Goal: Task Accomplishment & Management: Manage account settings

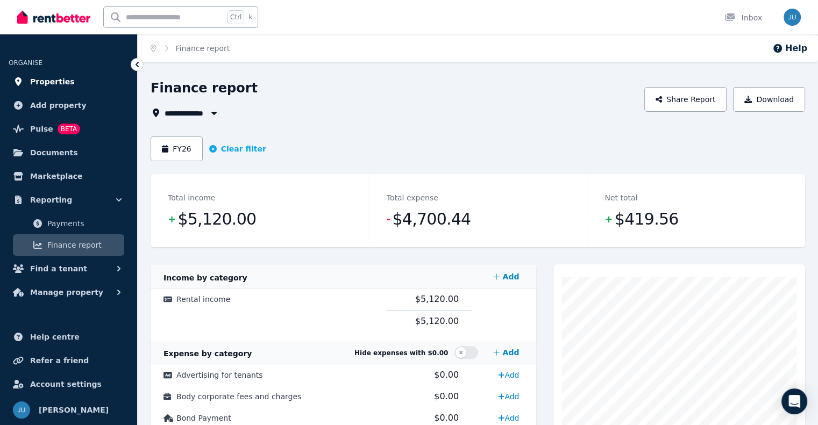
click at [54, 87] on span "Properties" at bounding box center [52, 81] width 45 height 13
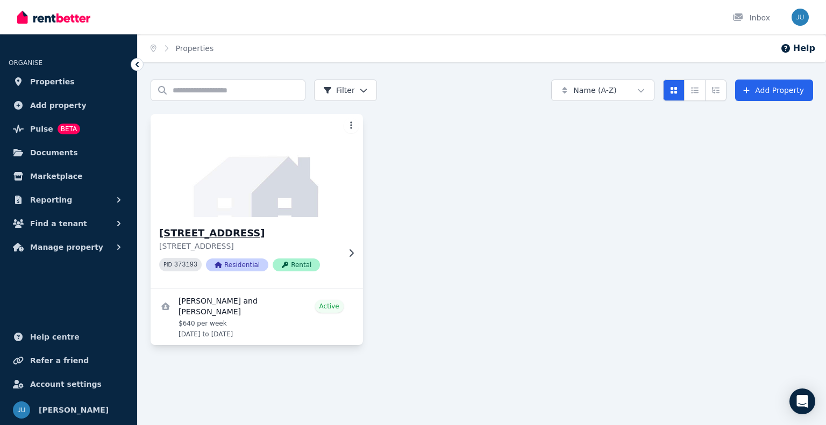
click at [219, 236] on h3 "[STREET_ADDRESS]" at bounding box center [249, 233] width 180 height 15
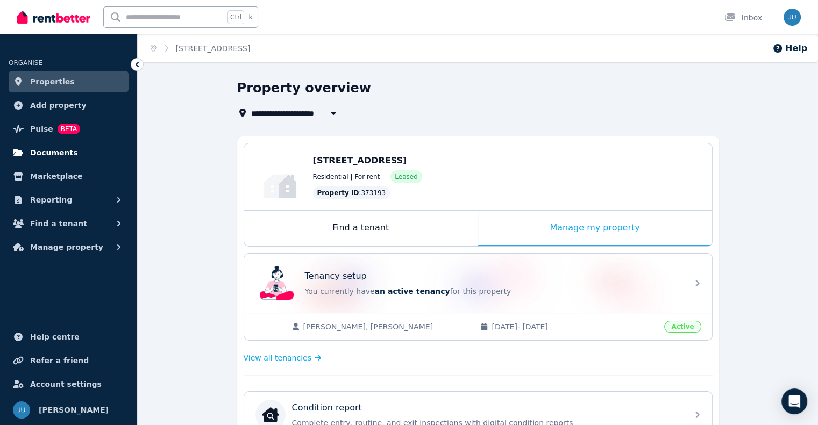
click at [63, 154] on span "Documents" at bounding box center [54, 152] width 48 height 13
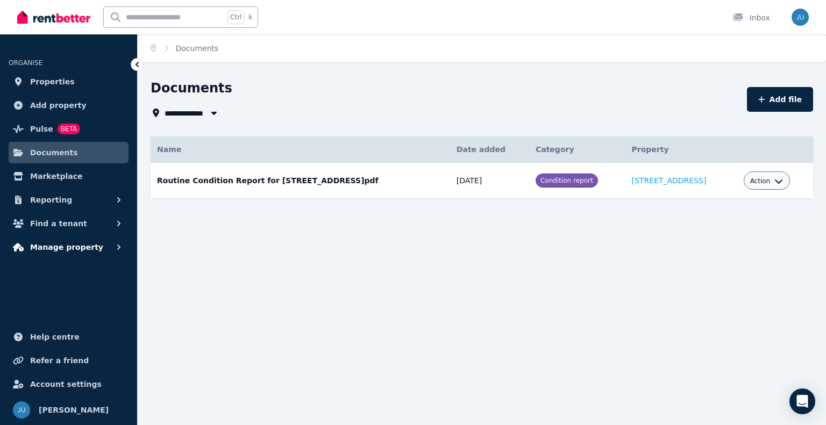
click at [82, 247] on span "Manage property" at bounding box center [66, 247] width 73 height 13
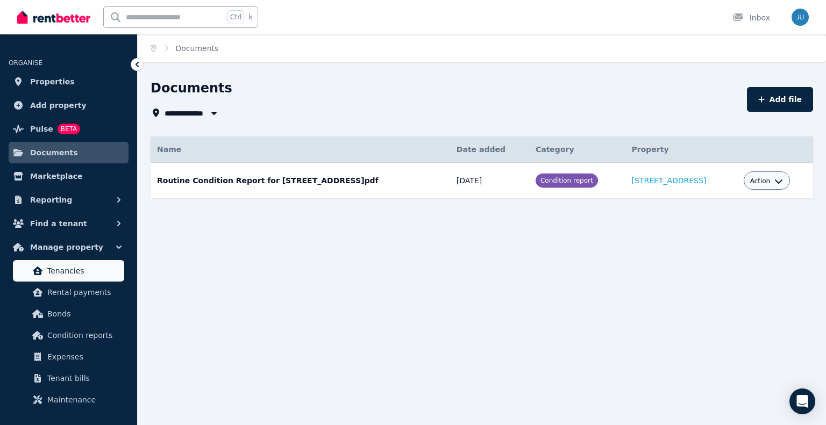
click at [75, 277] on span "Tenancies" at bounding box center [83, 270] width 73 height 13
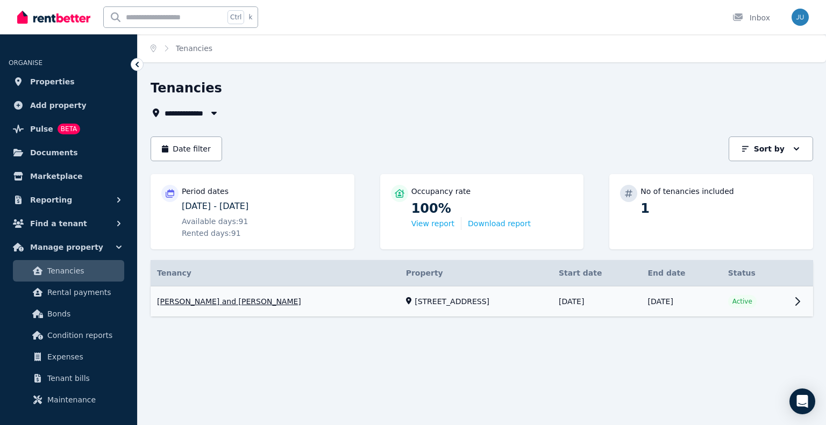
click at [794, 300] on link "View property details" at bounding box center [481, 301] width 662 height 31
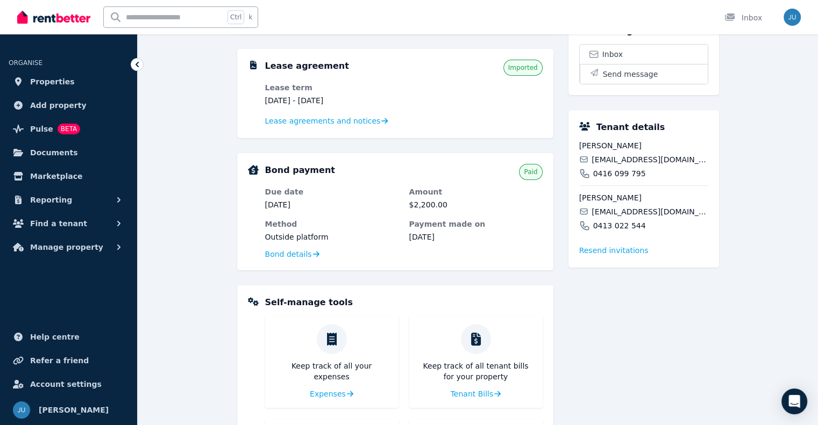
scroll to position [219, 0]
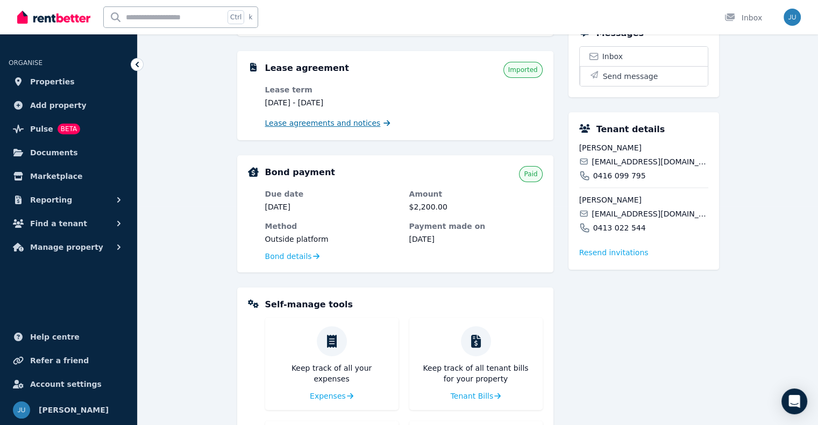
click at [338, 123] on span "Lease agreements and notices" at bounding box center [323, 123] width 116 height 11
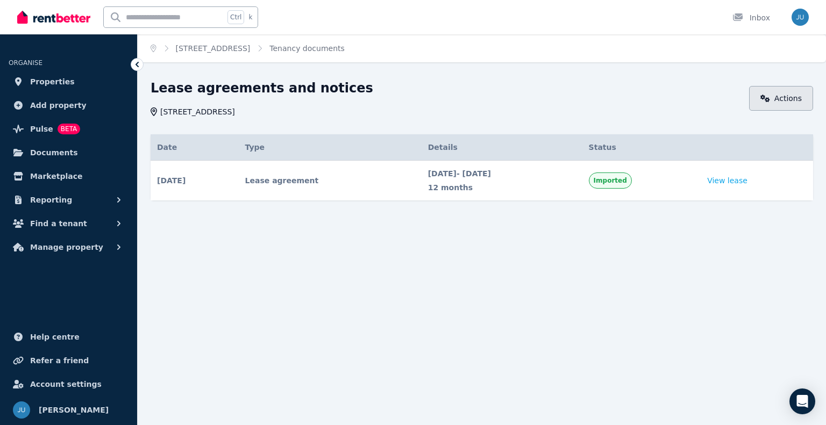
click at [773, 101] on link "Actions" at bounding box center [781, 98] width 64 height 25
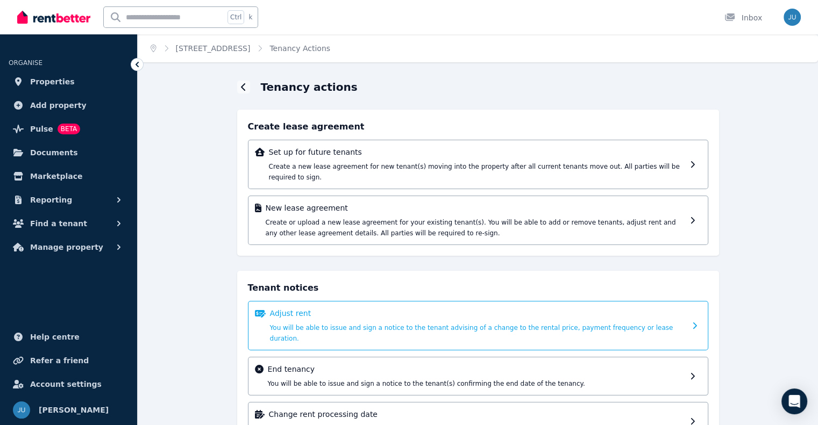
click at [344, 323] on div "Adjust rent You will be able to issue and sign a notice to the tenant advising …" at bounding box center [478, 325] width 460 height 49
select select "**********"
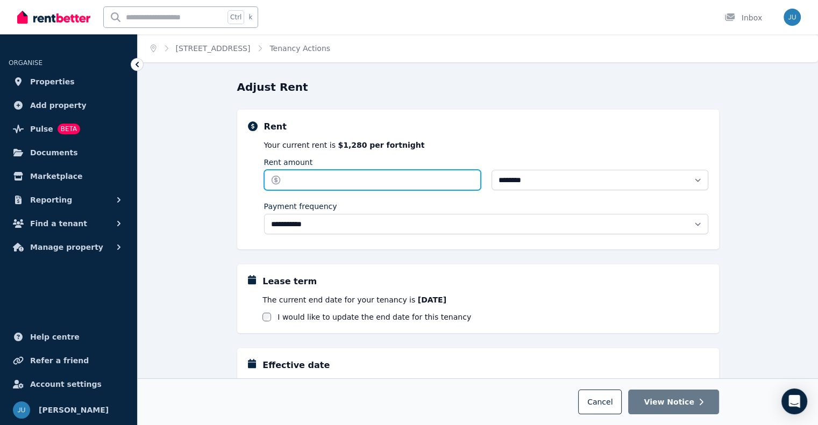
click at [332, 182] on input "Rent amount" at bounding box center [372, 180] width 217 height 20
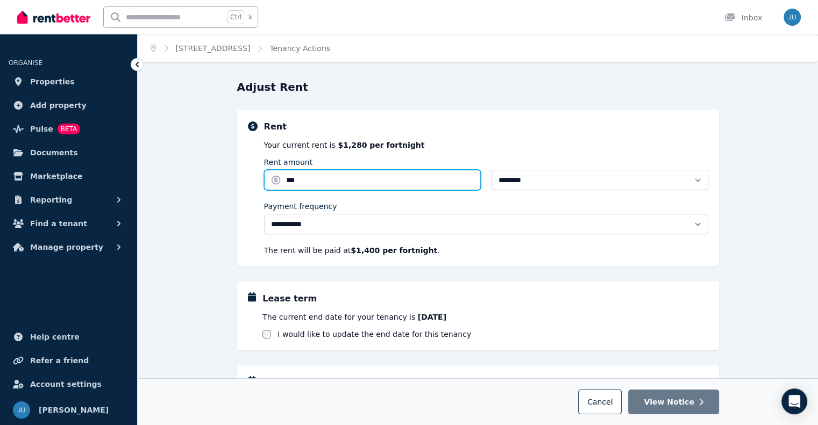
type input "***"
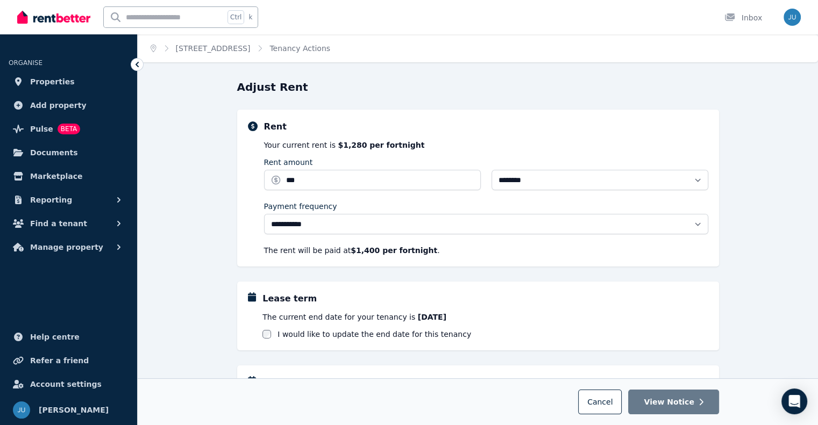
click at [449, 255] on p "The rent will be paid at $1,400 per fortnight ." at bounding box center [486, 250] width 444 height 11
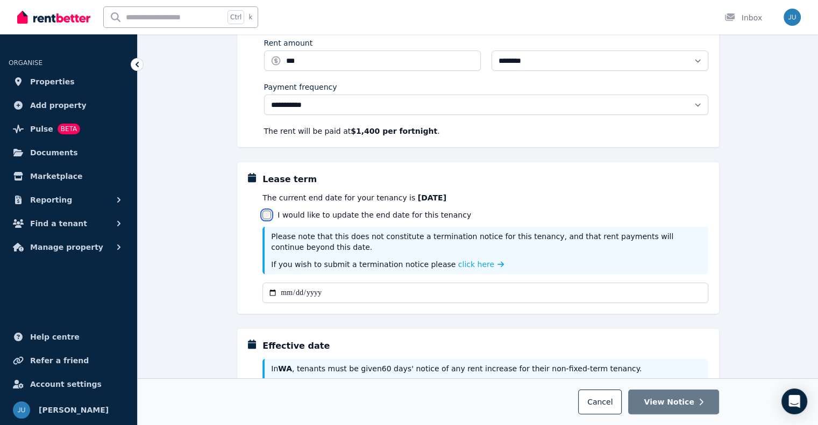
scroll to position [120, 0]
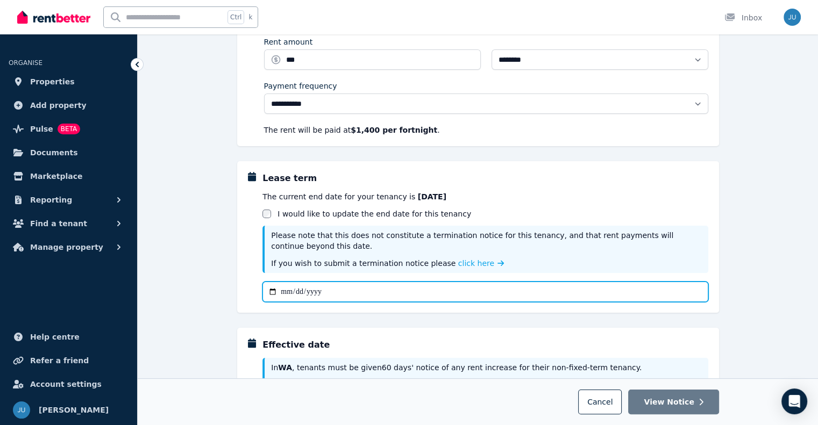
click at [273, 291] on input "New end date" at bounding box center [484, 292] width 445 height 20
type input "**********"
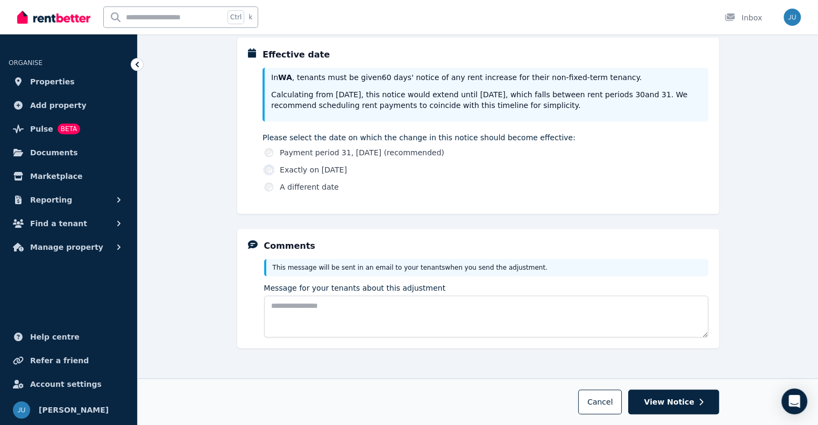
scroll to position [445, 0]
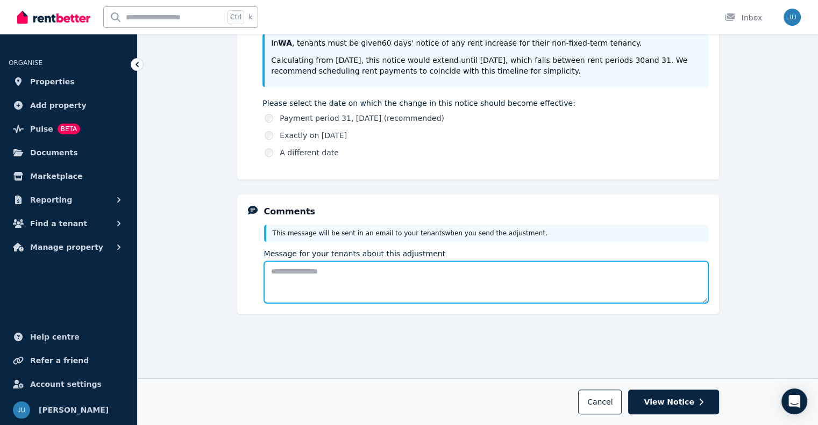
click at [315, 271] on textarea "Message for your tenants about this adjustment" at bounding box center [486, 282] width 444 height 42
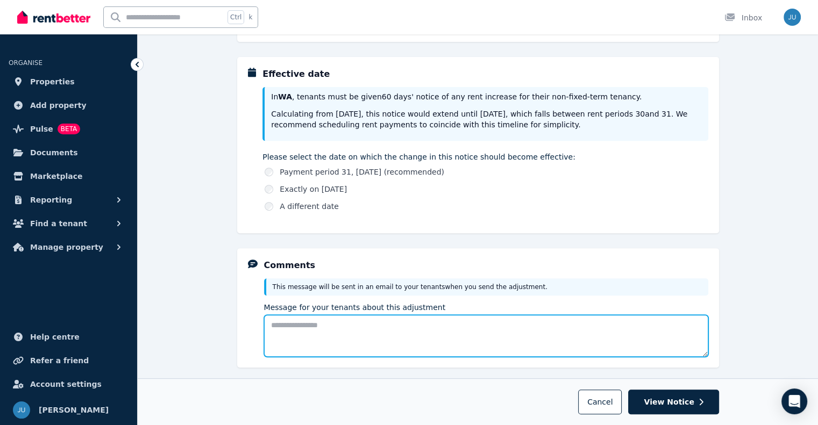
scroll to position [392, 0]
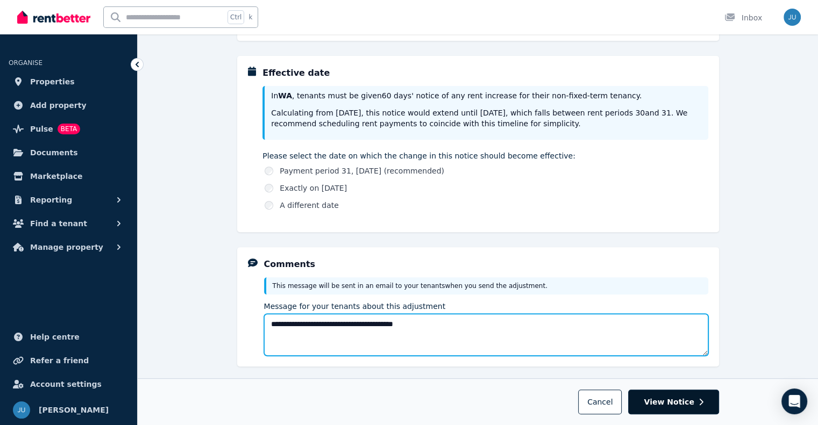
type textarea "**********"
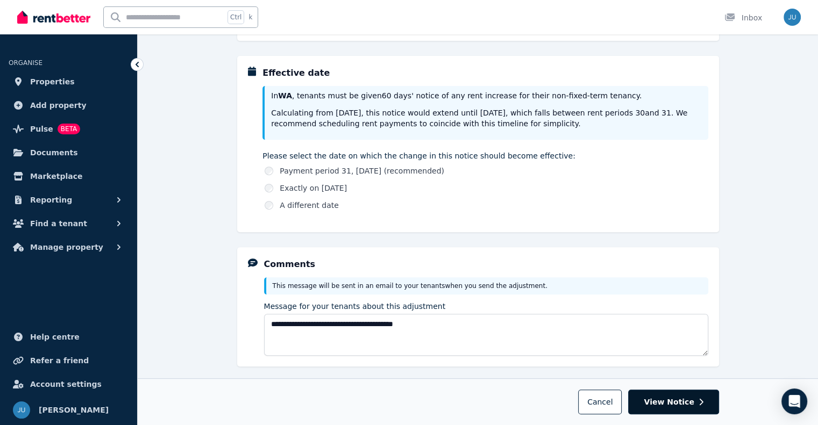
click at [666, 402] on span "View Notice" at bounding box center [668, 402] width 50 height 11
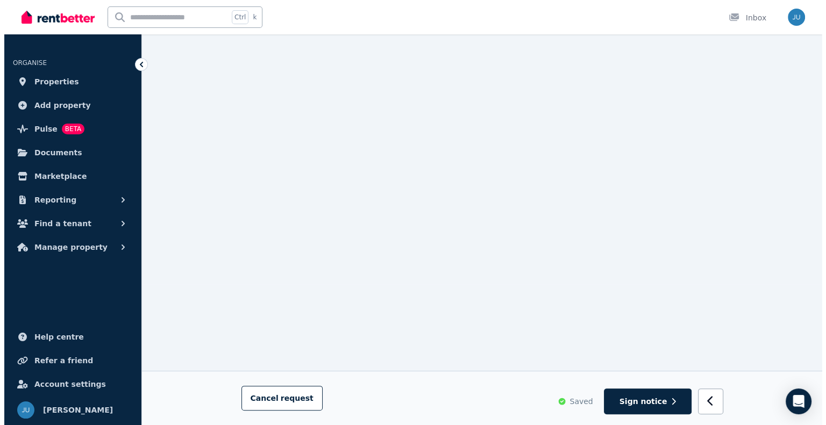
scroll to position [144, 0]
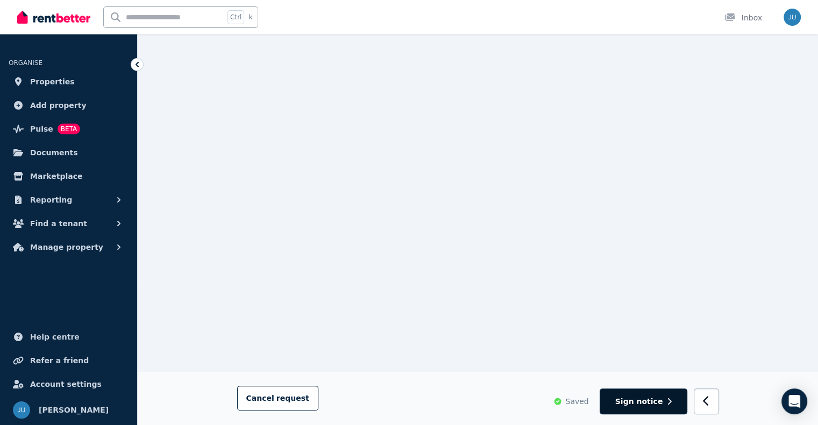
click at [653, 404] on span "Sign notice" at bounding box center [639, 401] width 48 height 11
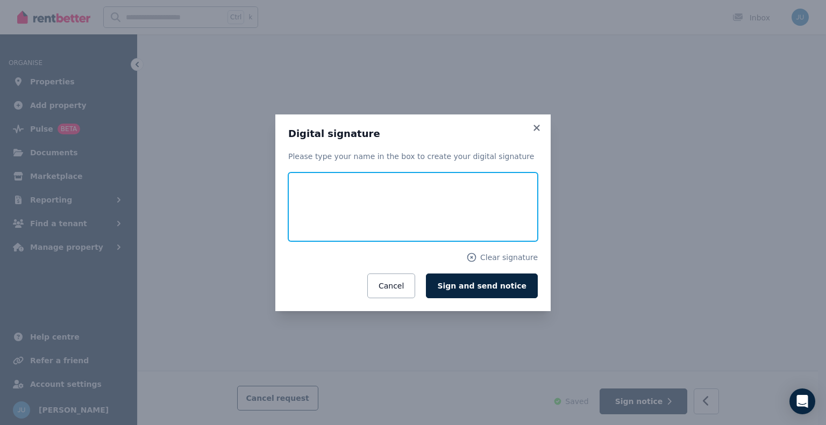
click at [337, 187] on input "text" at bounding box center [412, 207] width 249 height 69
type input "**********"
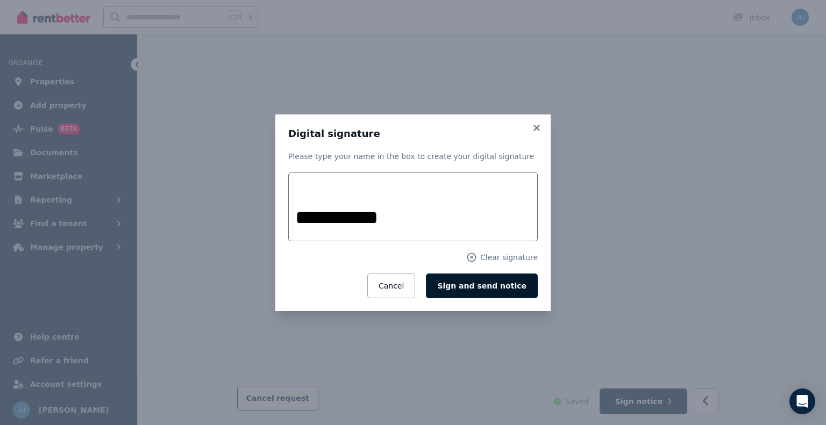
click at [517, 289] on span "Sign and send notice" at bounding box center [481, 286] width 89 height 9
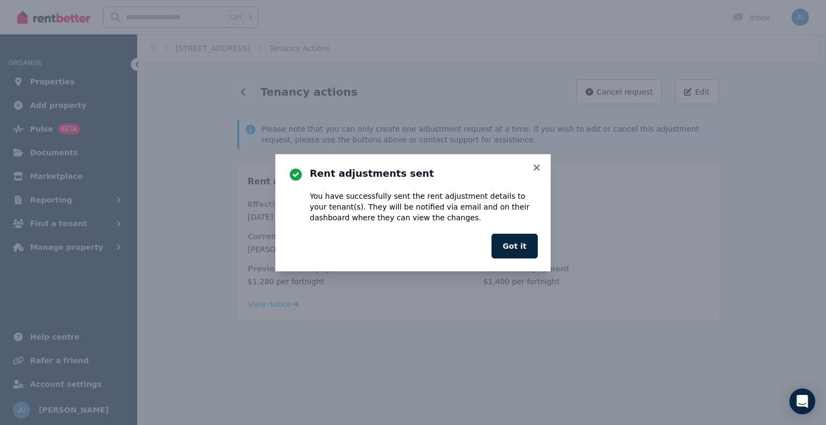
scroll to position [0, 0]
click at [514, 247] on button "Got it" at bounding box center [514, 246] width 46 height 25
